Goal: Transaction & Acquisition: Purchase product/service

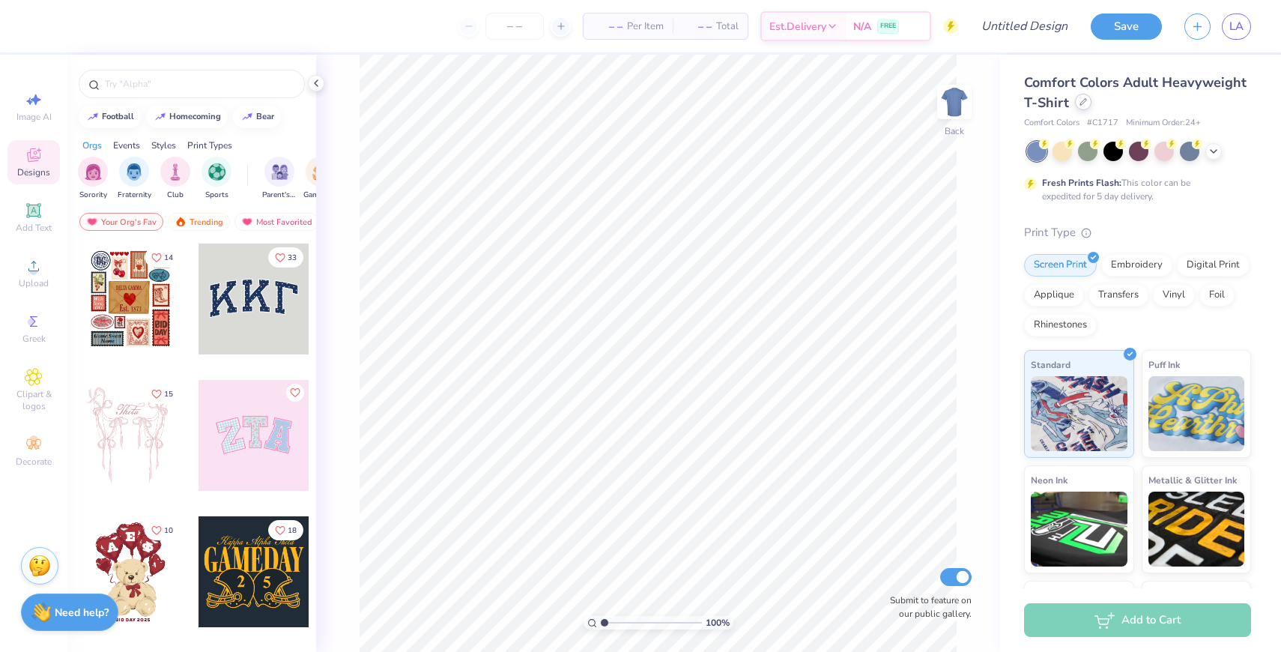
click at [1075, 99] on div at bounding box center [1083, 102] width 16 height 16
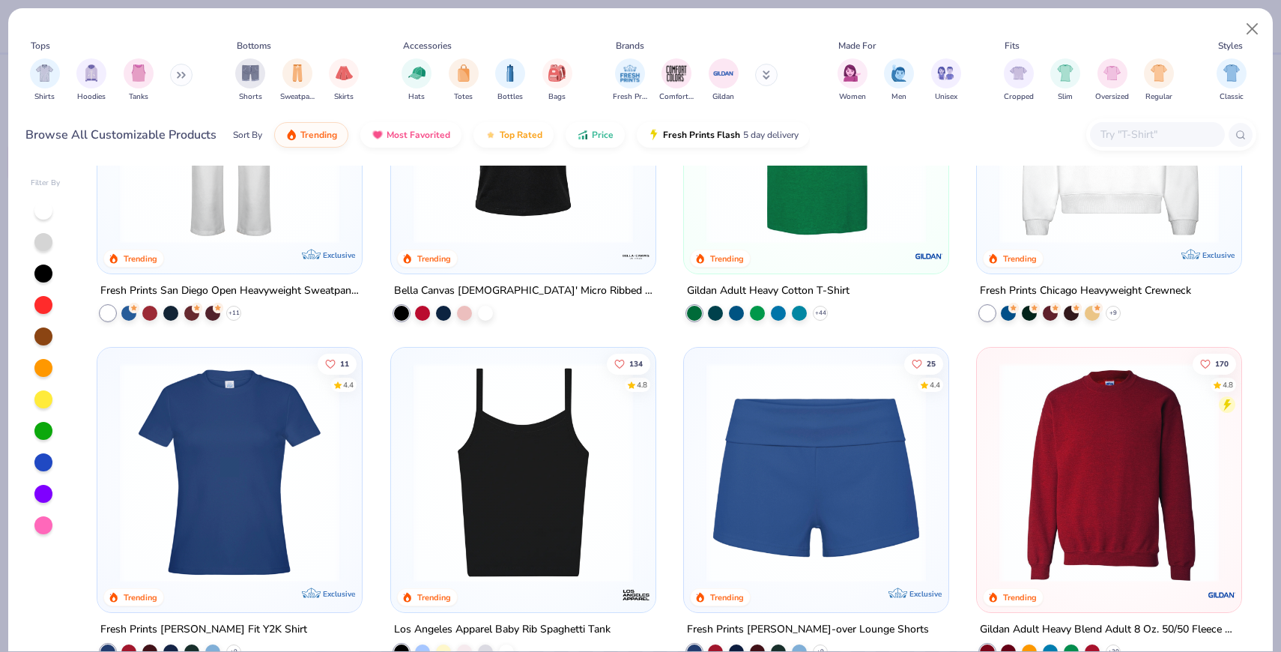
scroll to position [847, 0]
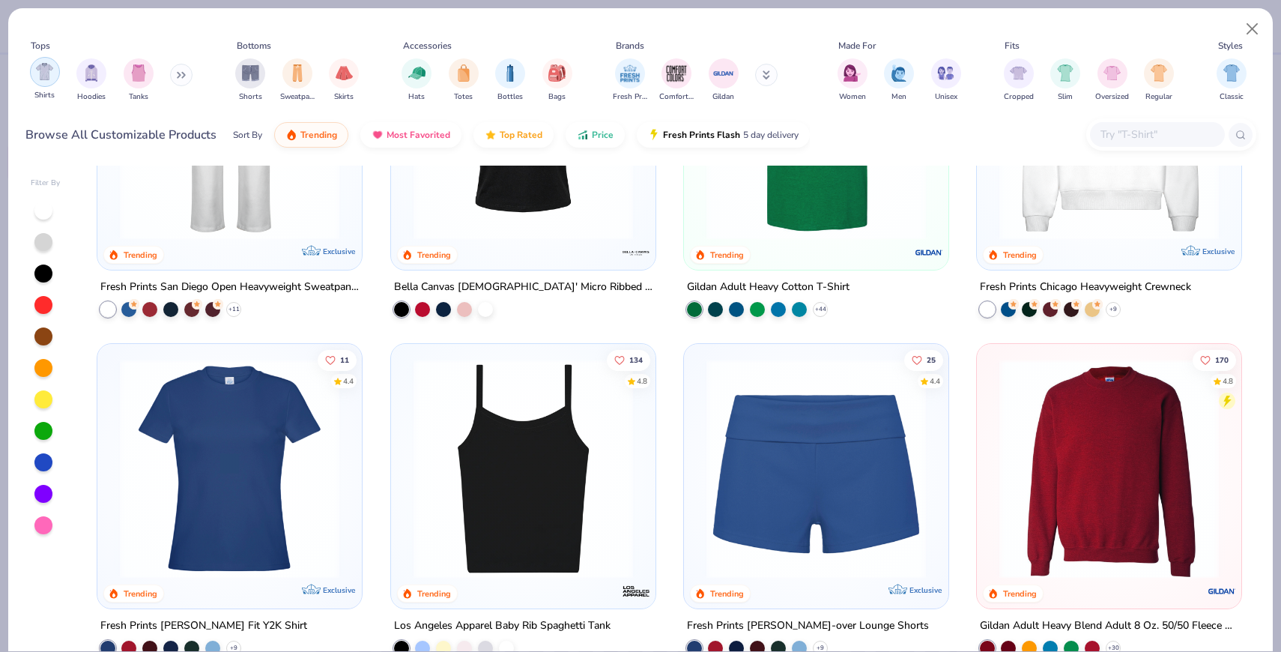
click at [46, 76] on img "filter for Shirts" at bounding box center [44, 71] width 17 height 17
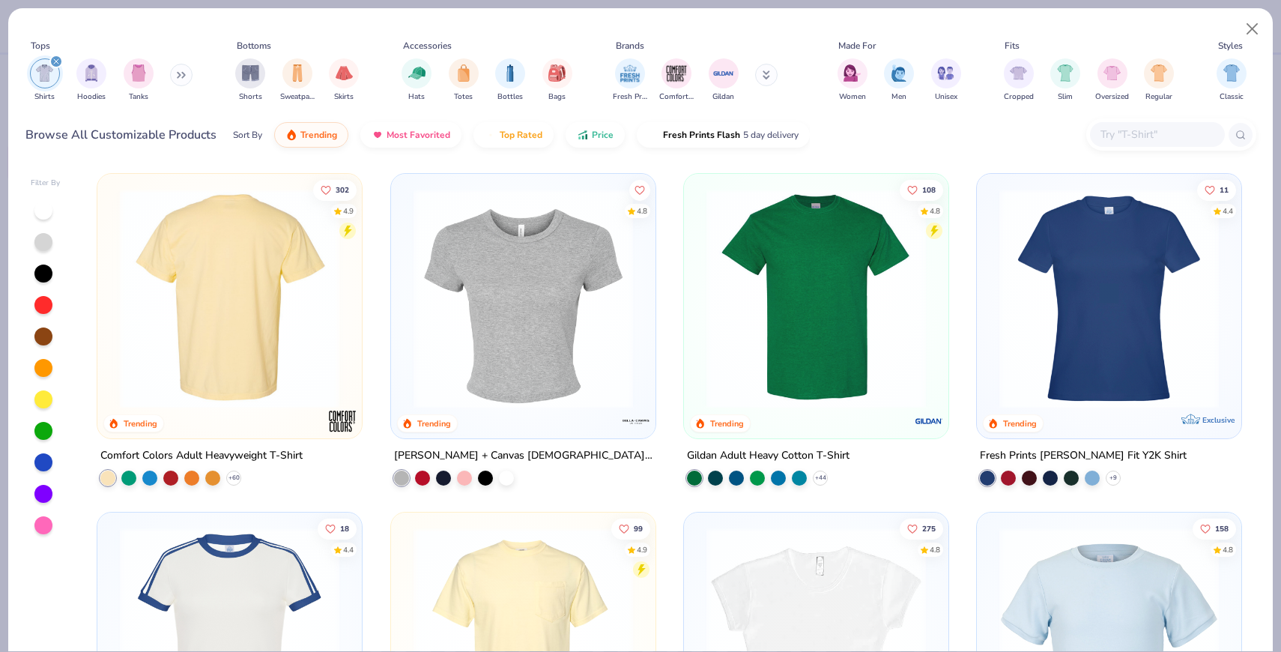
click at [261, 361] on img at bounding box center [229, 298] width 234 height 219
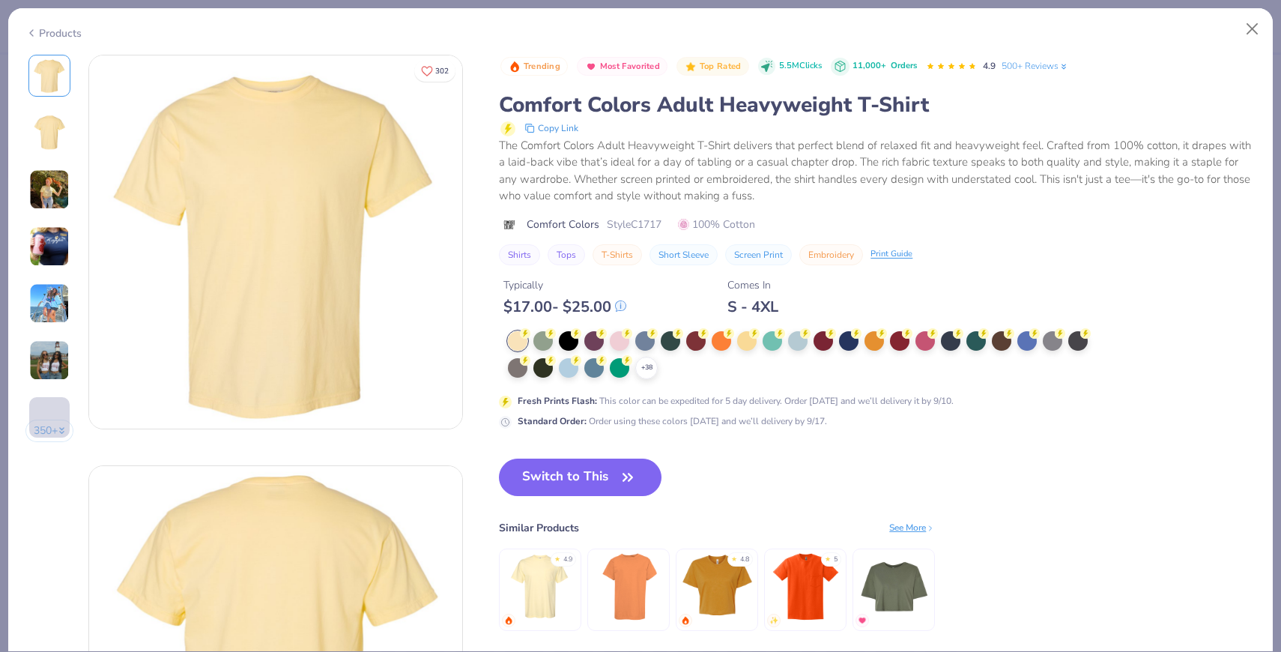
click at [659, 361] on div "+ 38" at bounding box center [803, 355] width 590 height 48
click at [652, 366] on icon at bounding box center [647, 368] width 12 height 12
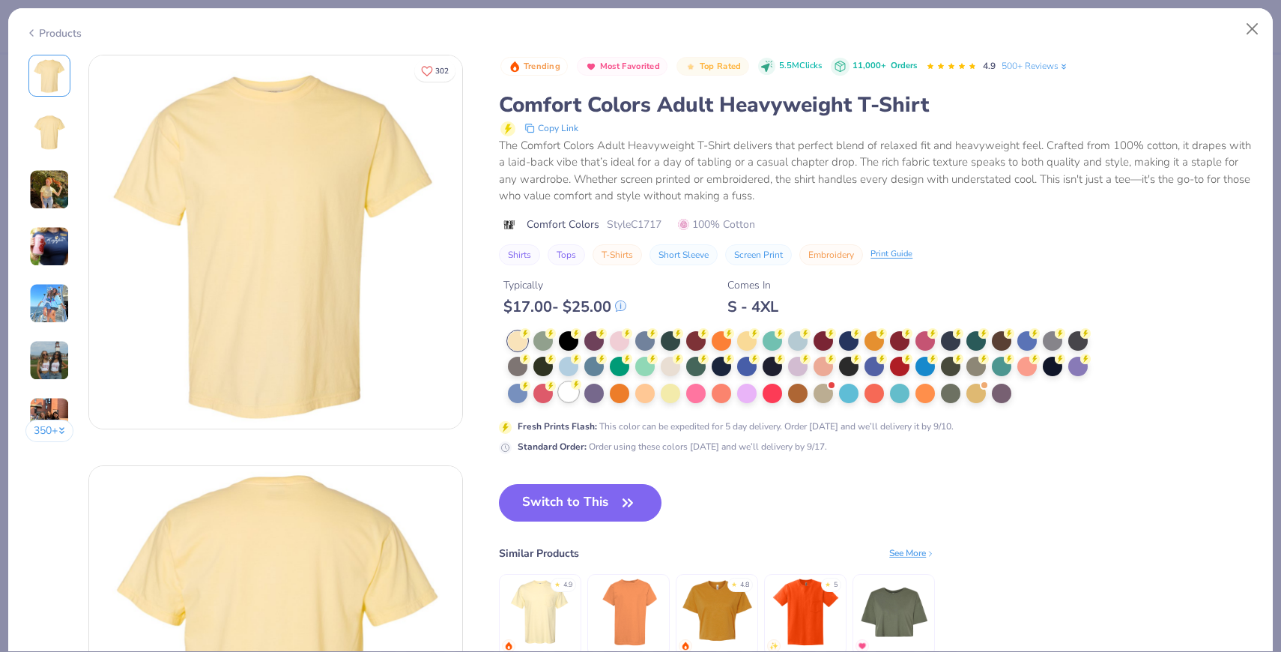
click at [571, 398] on div at bounding box center [568, 391] width 19 height 19
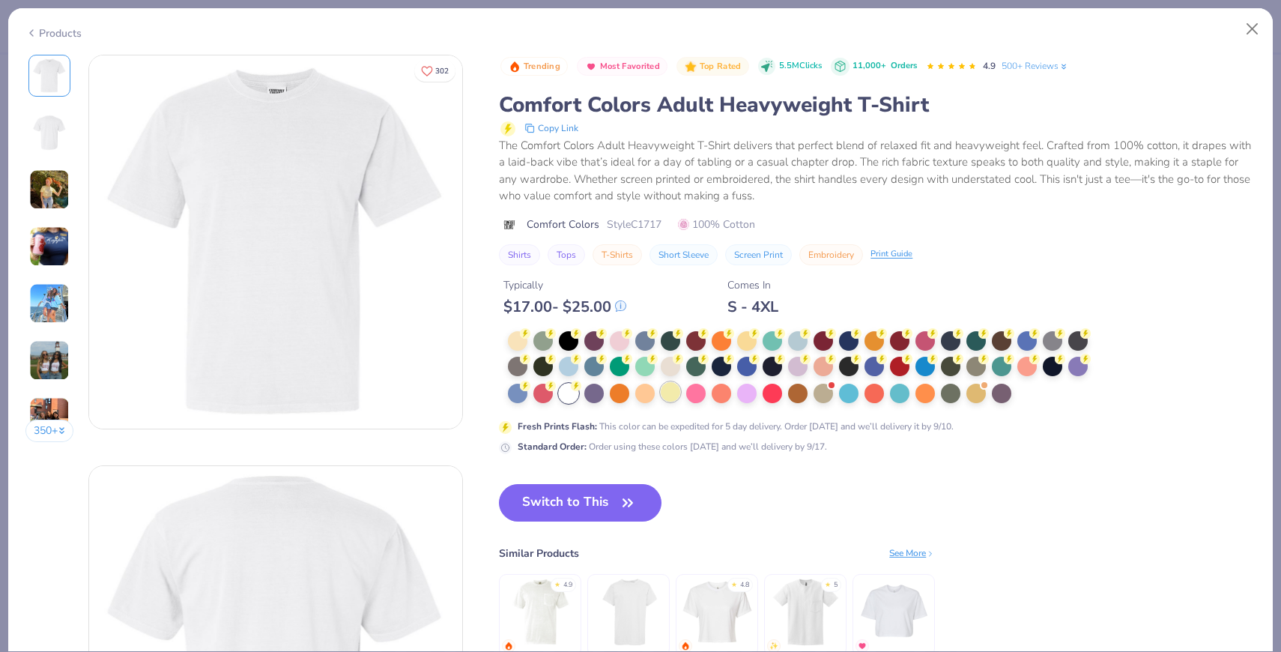
click at [673, 399] on div at bounding box center [670, 391] width 19 height 19
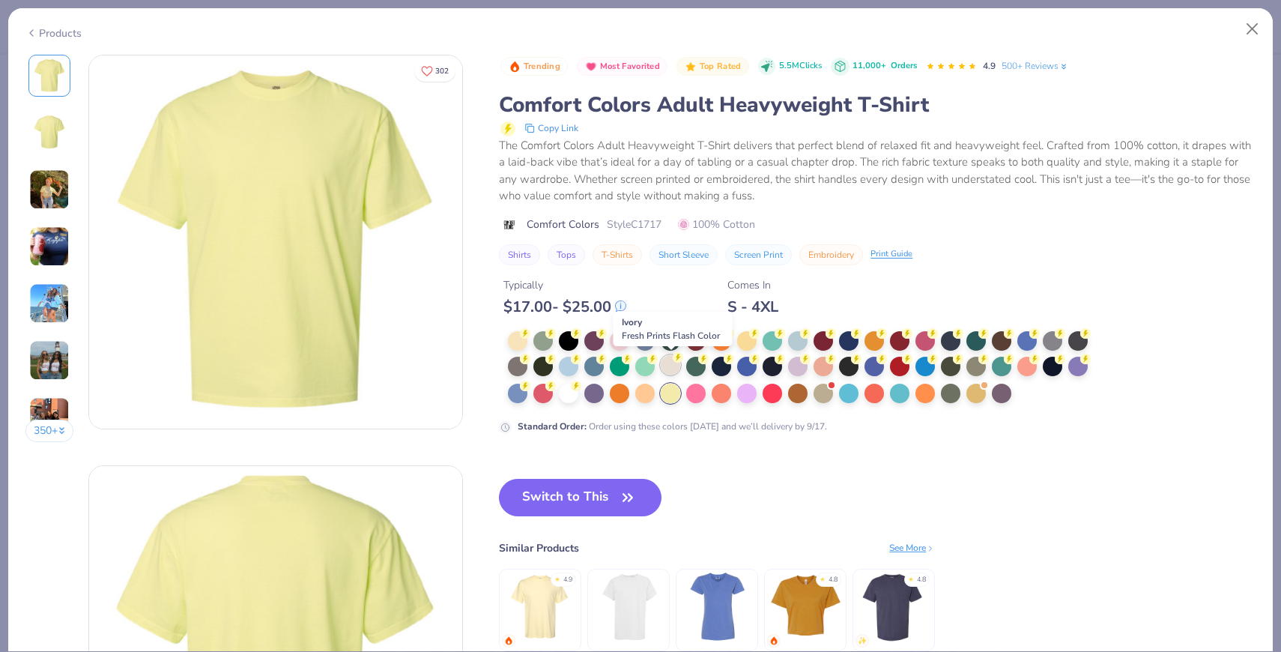
click at [676, 369] on div at bounding box center [670, 364] width 19 height 19
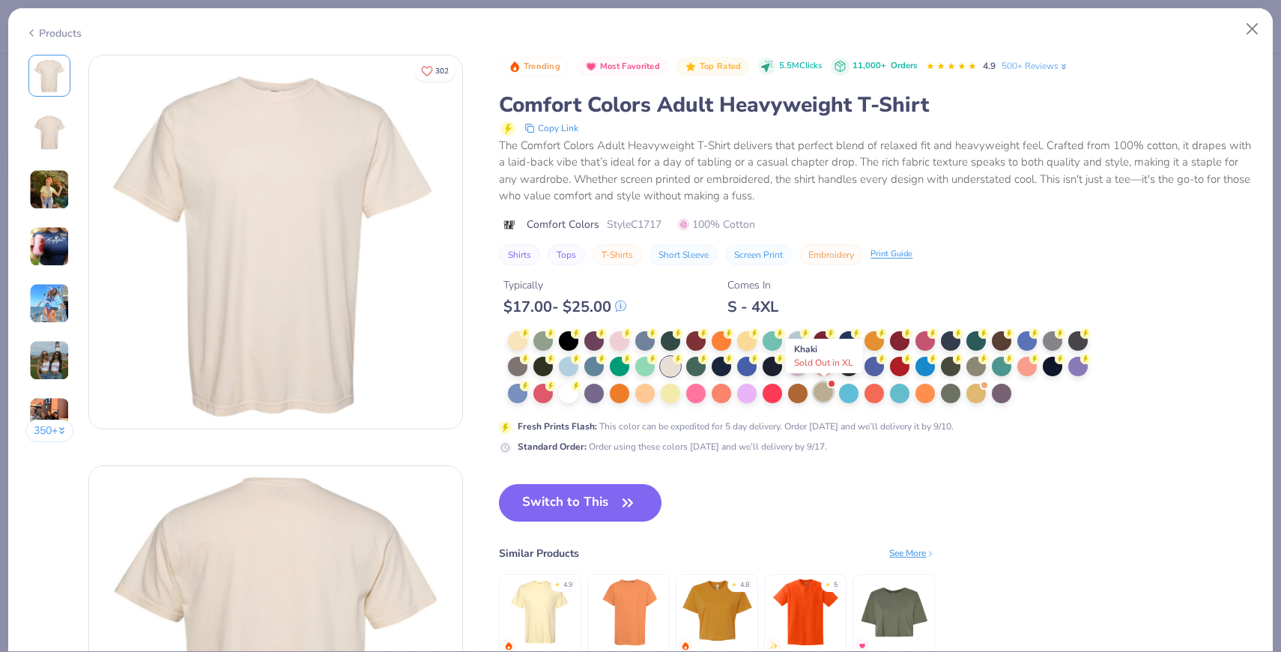
click at [826, 390] on div at bounding box center [823, 391] width 19 height 19
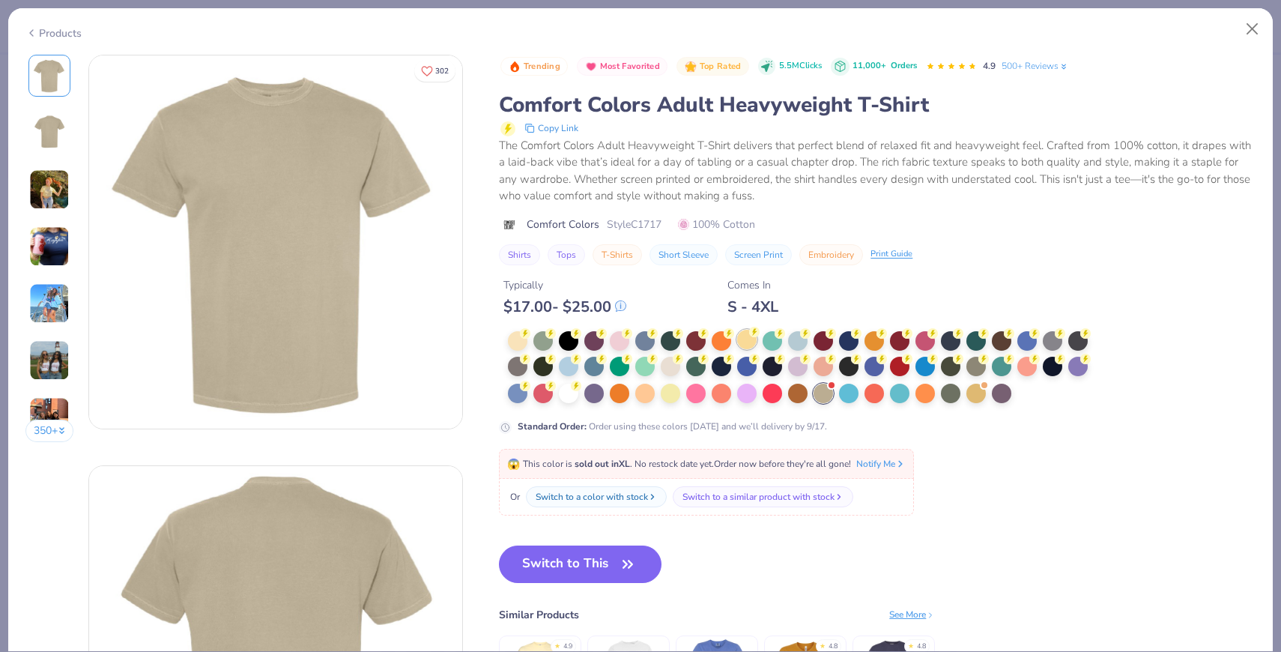
click at [530, 336] on circle at bounding box center [525, 333] width 10 height 10
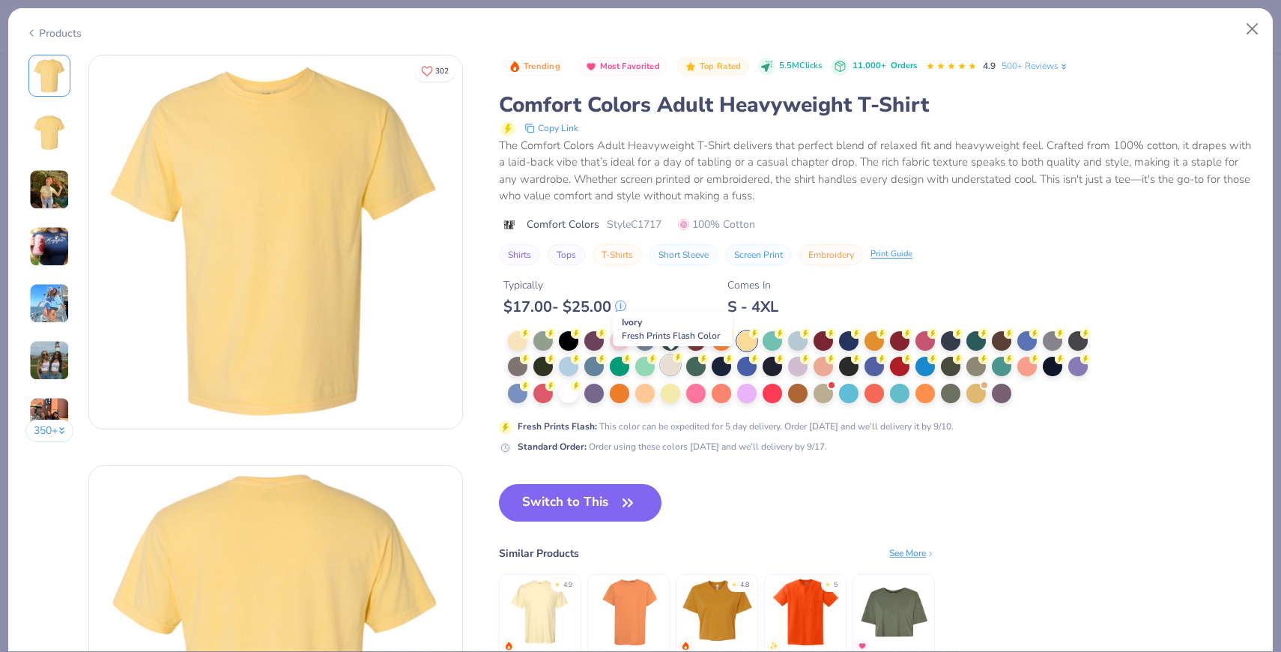
click at [674, 366] on div at bounding box center [670, 364] width 19 height 19
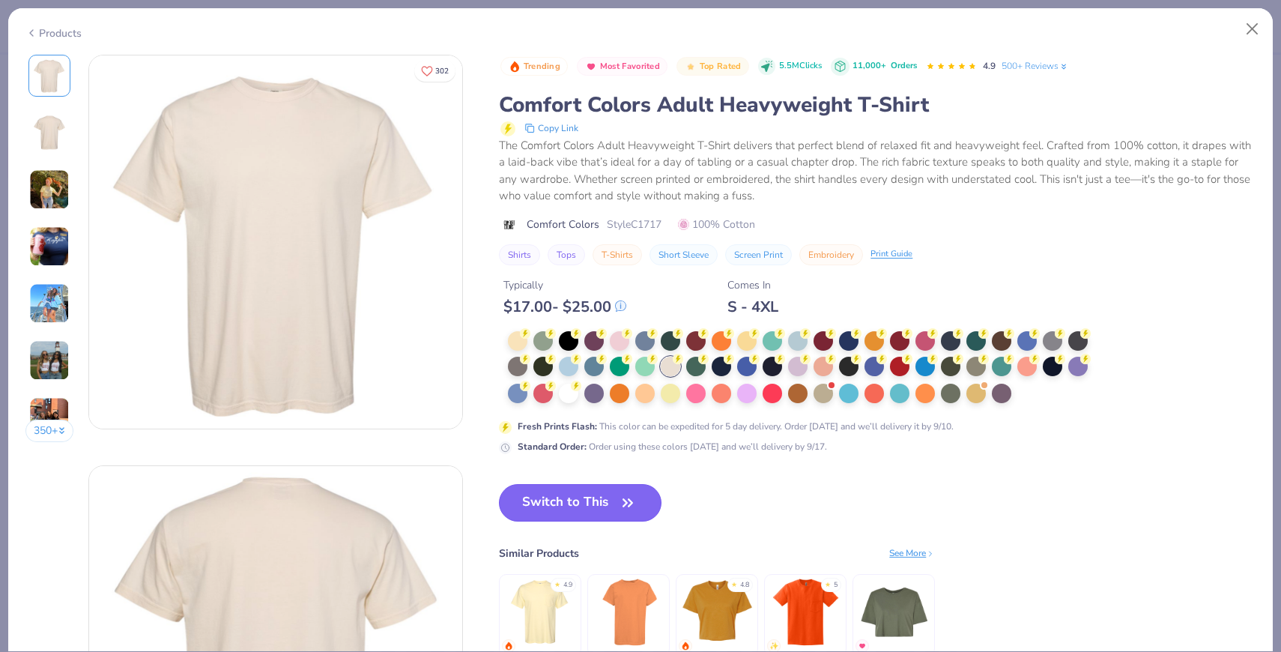
click at [592, 488] on button "Switch to This" at bounding box center [580, 502] width 163 height 37
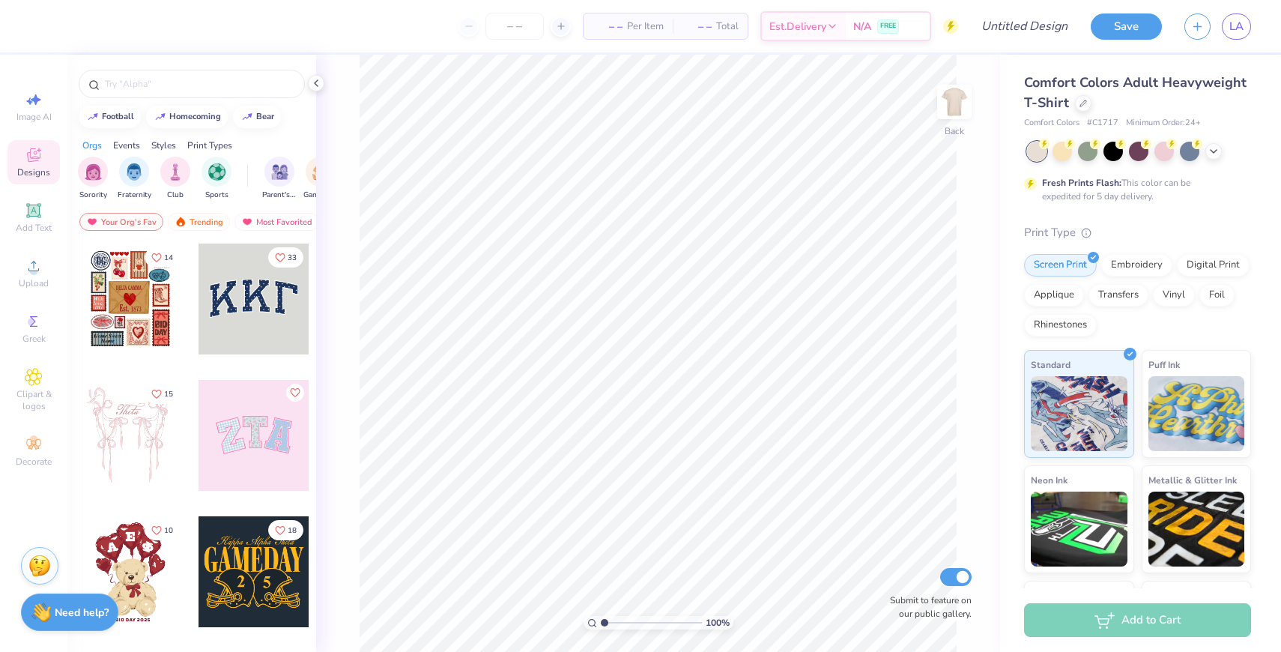
click at [1017, 46] on div "Design Title" at bounding box center [1024, 26] width 110 height 52
click at [1015, 34] on input "Design Title" at bounding box center [1006, 26] width 147 height 30
type input "Member Shirts"
click at [1218, 145] on icon at bounding box center [1214, 150] width 12 height 12
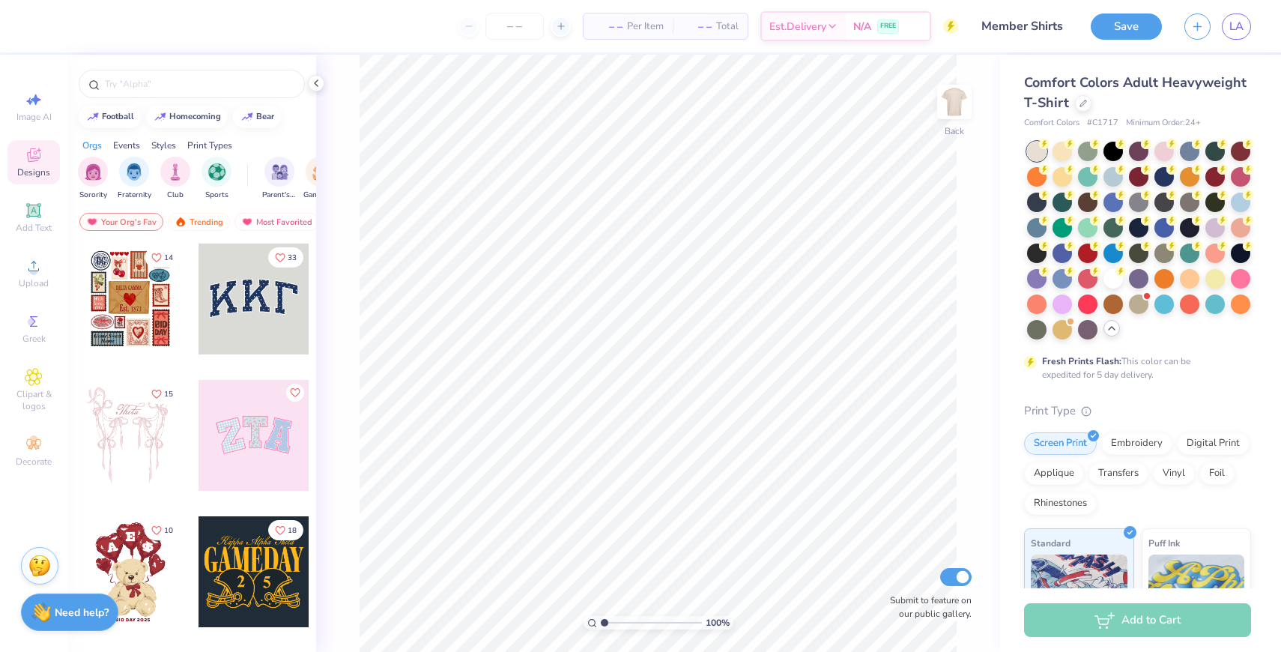
click at [1115, 325] on icon at bounding box center [1112, 328] width 12 height 12
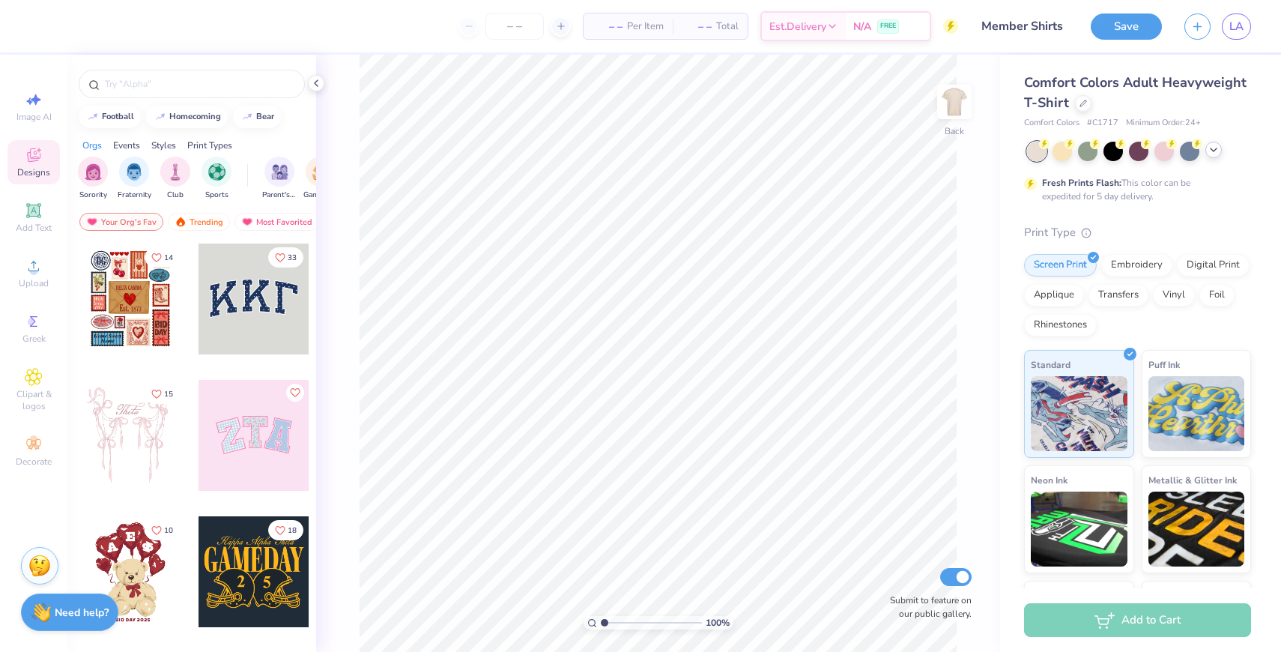
scroll to position [100, 0]
